Goal: Find specific page/section: Find specific page/section

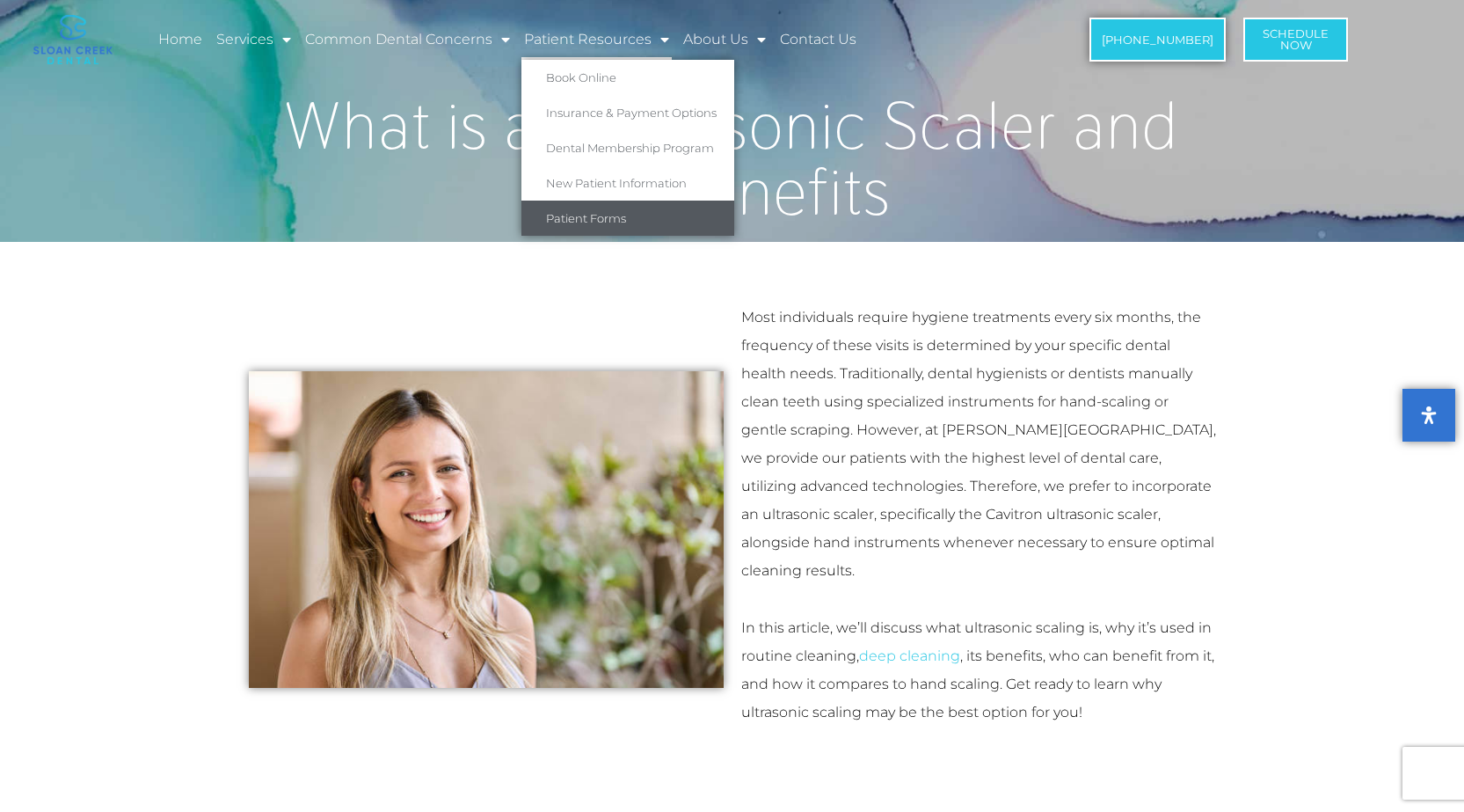
click at [592, 210] on link "Patient Forms" at bounding box center [627, 217] width 213 height 35
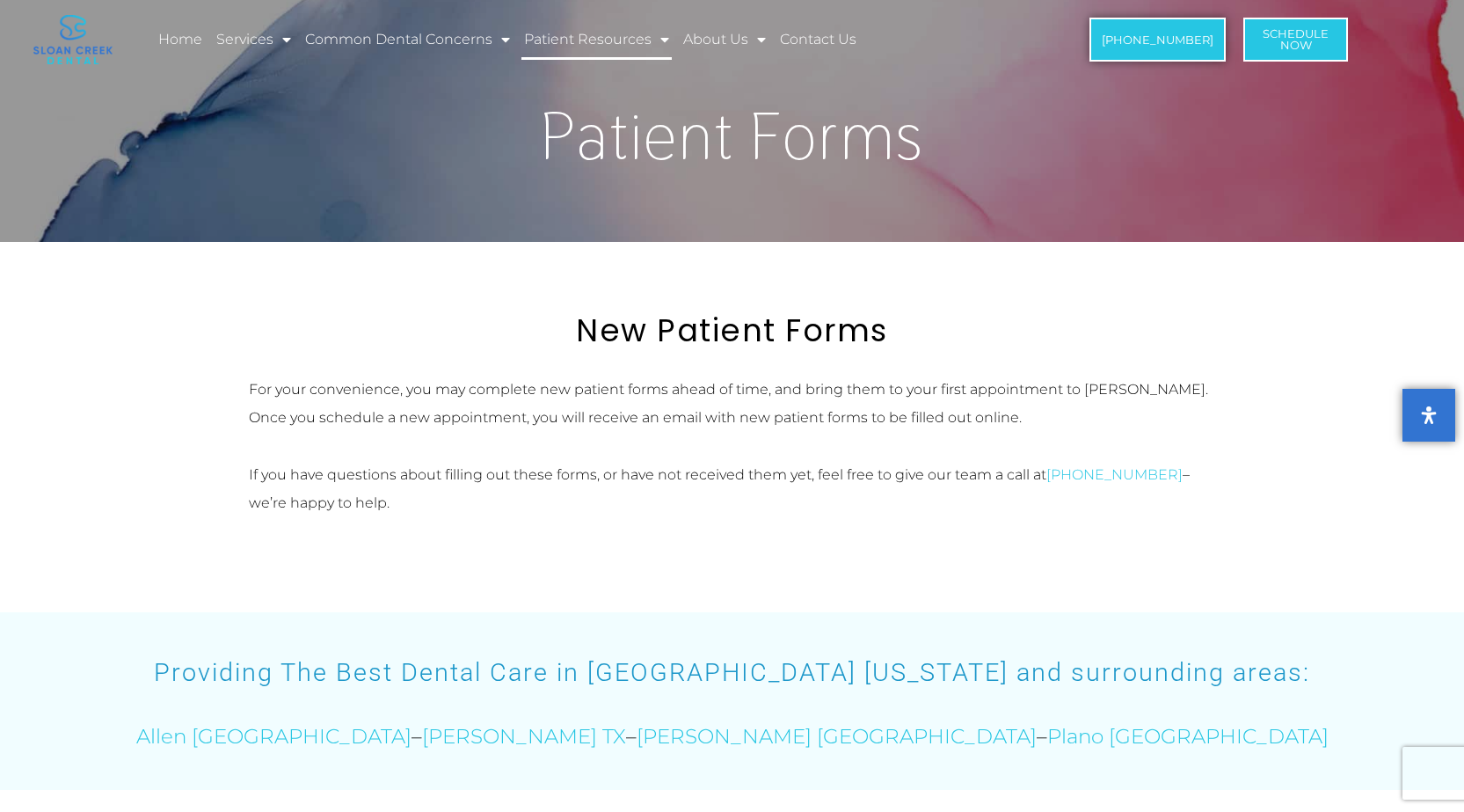
click at [607, 41] on link "Patient Resources" at bounding box center [597, 39] width 151 height 40
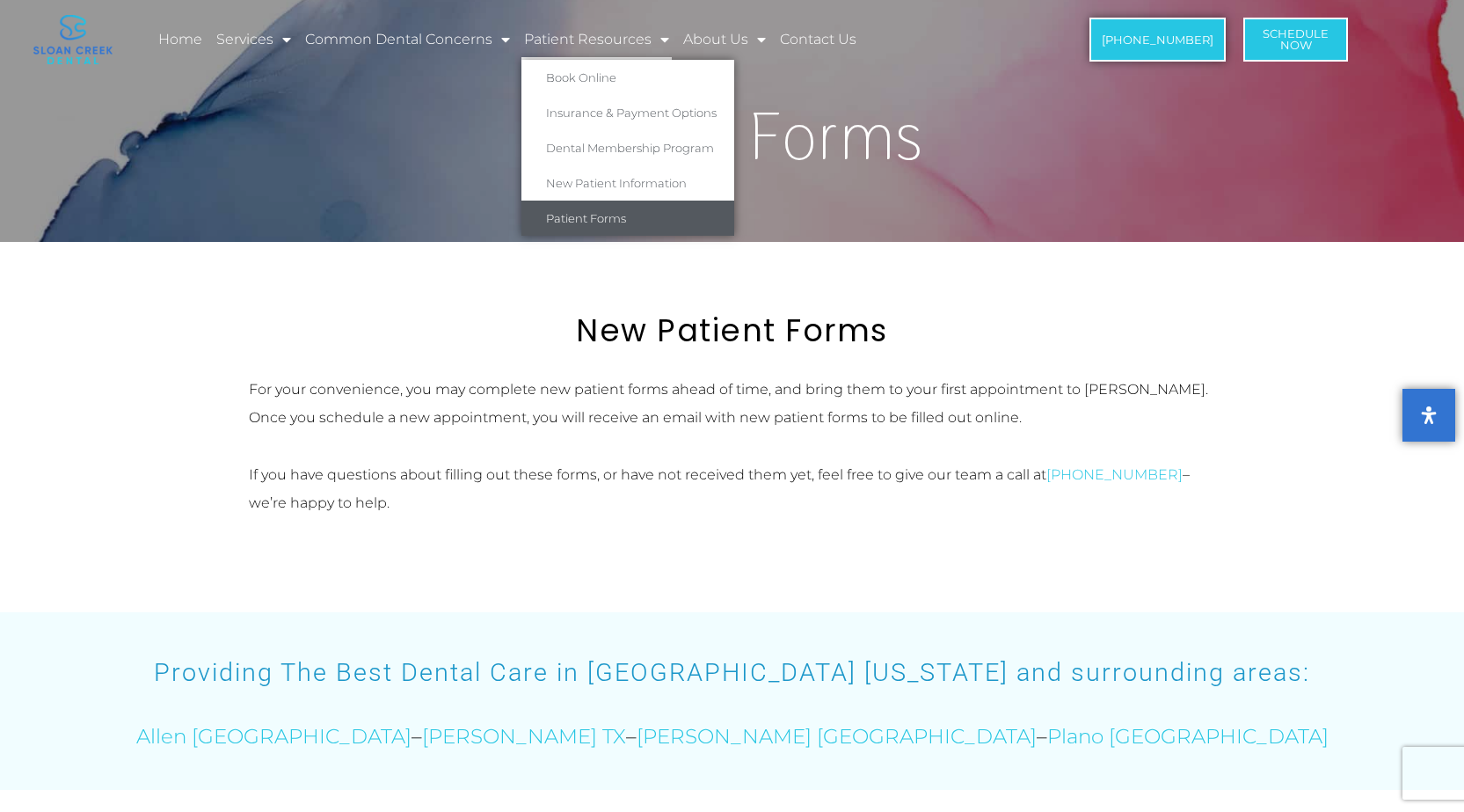
click at [606, 30] on link "Patient Resources" at bounding box center [597, 39] width 151 height 40
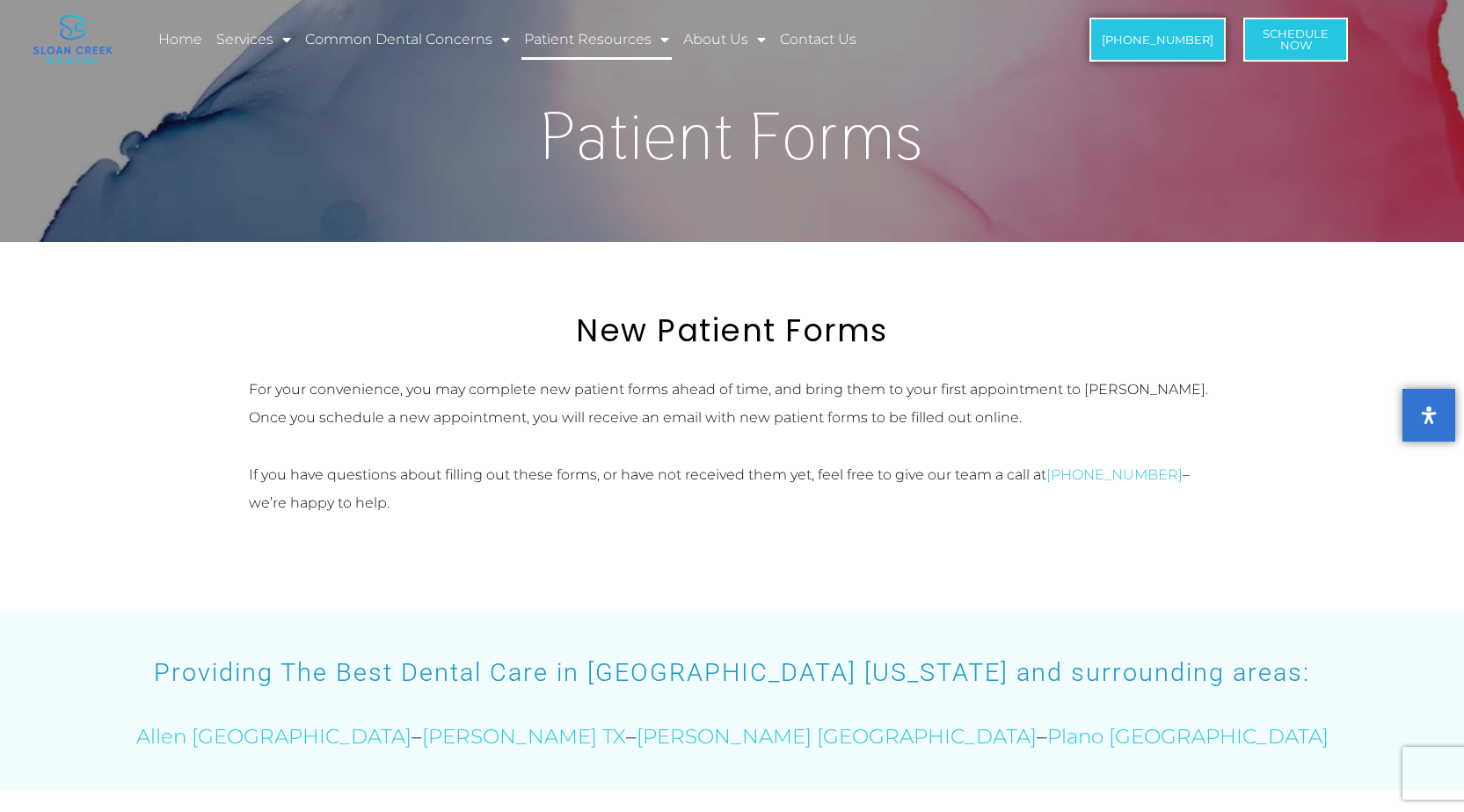
click at [609, 42] on link "Patient Resources" at bounding box center [597, 39] width 151 height 40
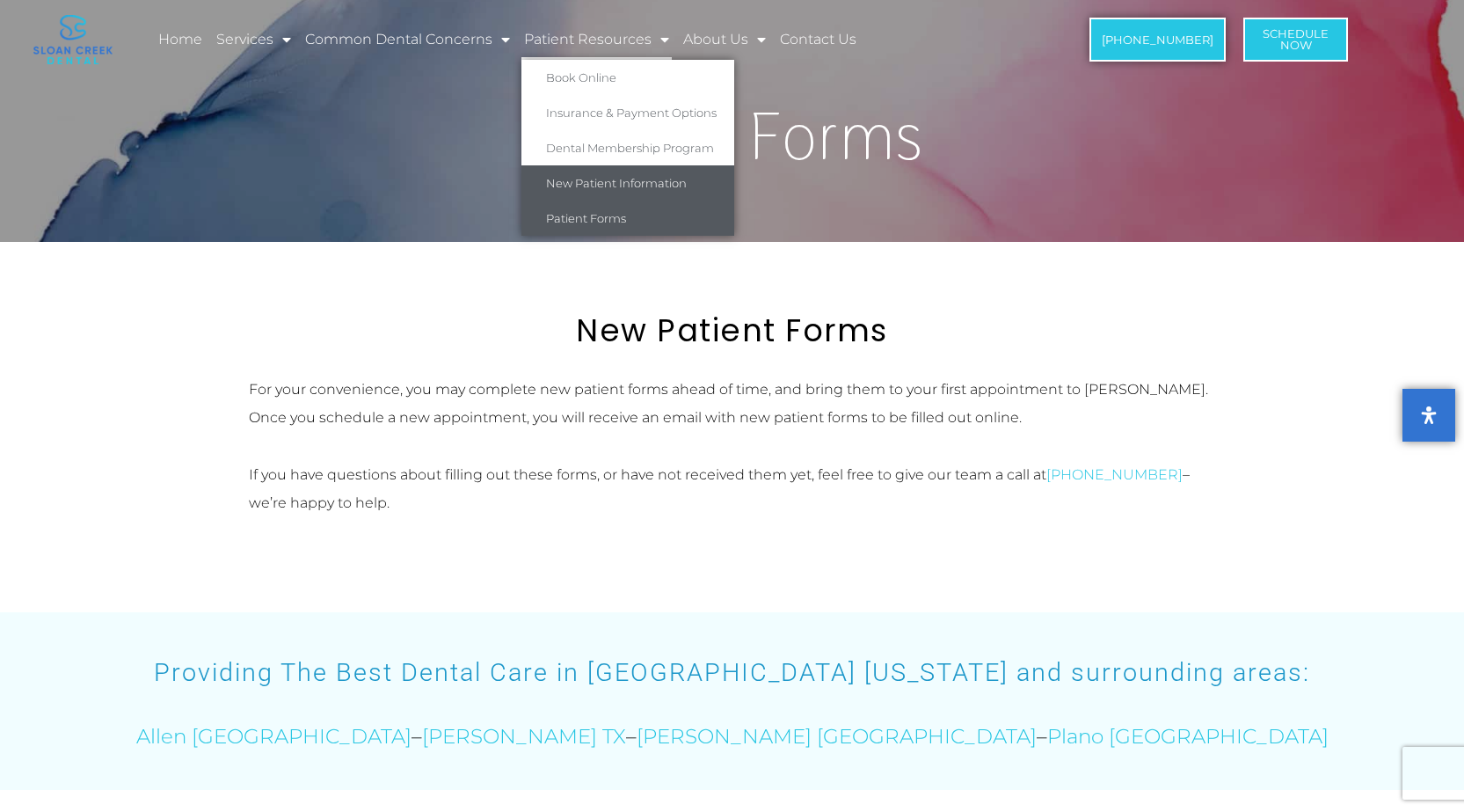
click at [603, 171] on link "New Patient Information" at bounding box center [627, 182] width 213 height 35
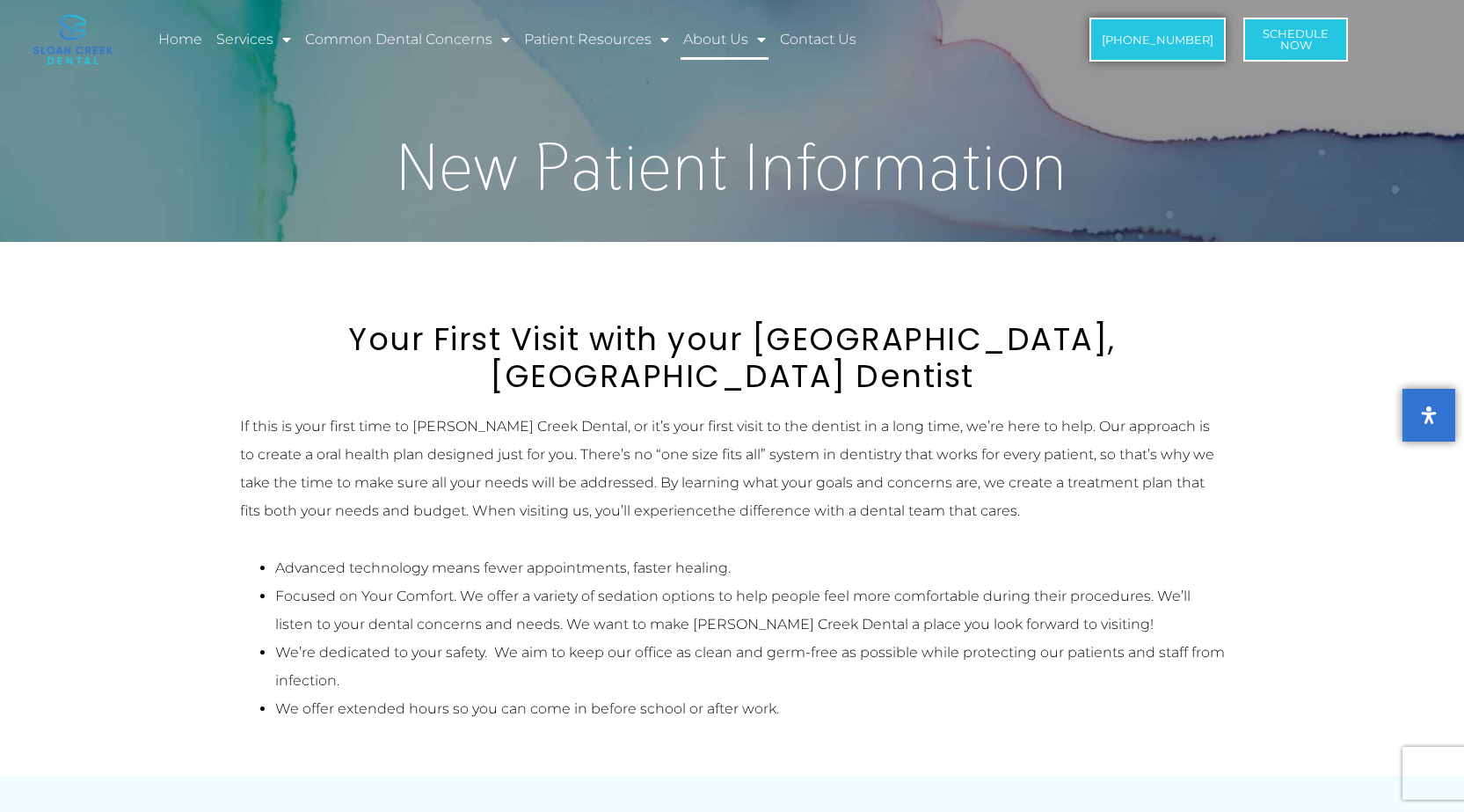
click at [755, 41] on span "Menu" at bounding box center [757, 39] width 17 height 31
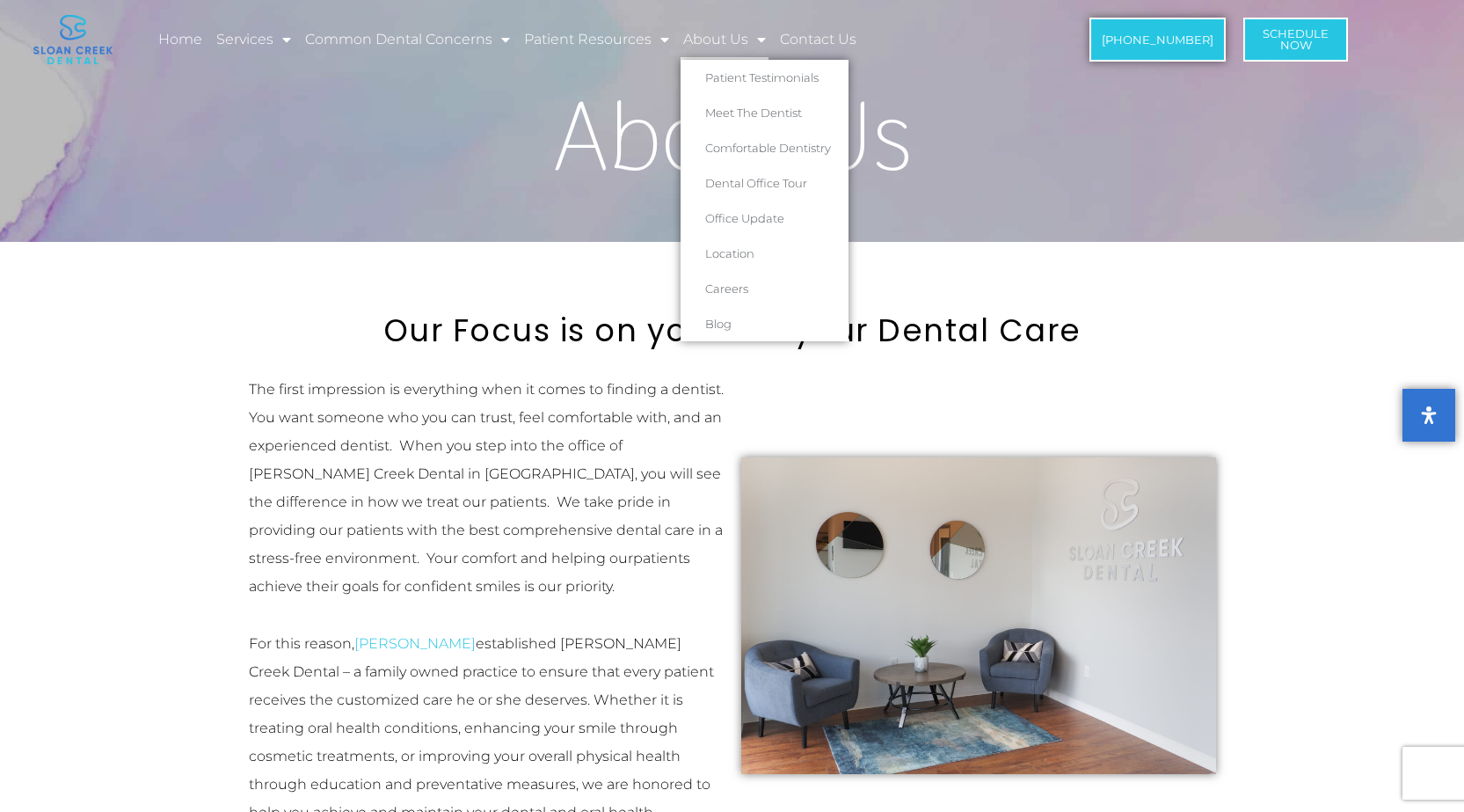
click at [757, 48] on span "Menu" at bounding box center [757, 39] width 17 height 31
